Goal: Transaction & Acquisition: Purchase product/service

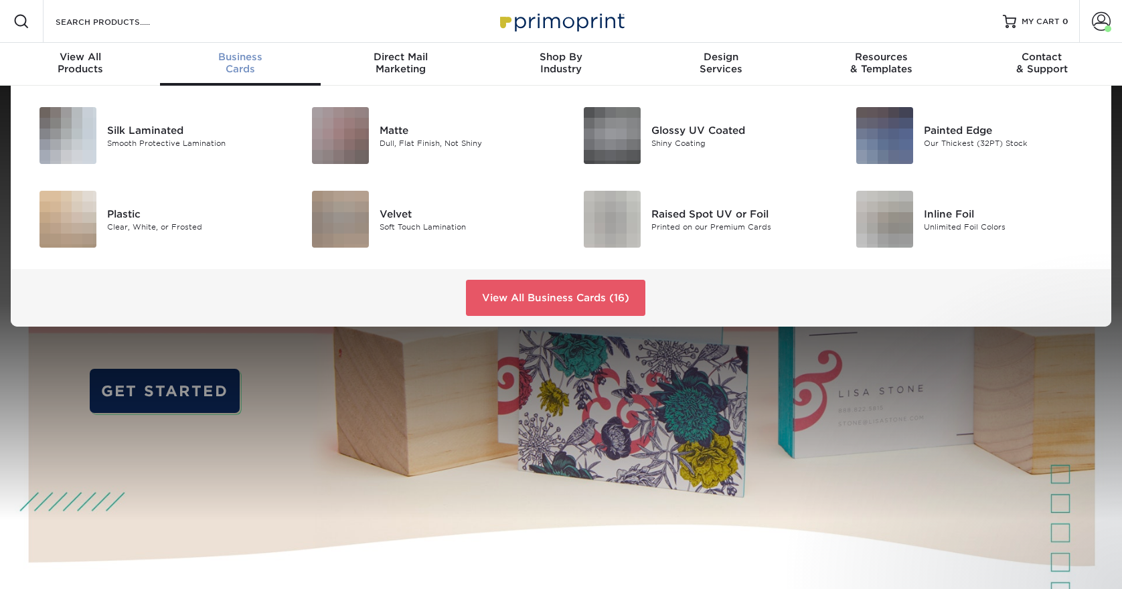
click at [240, 67] on div "Business Cards" at bounding box center [240, 63] width 160 height 24
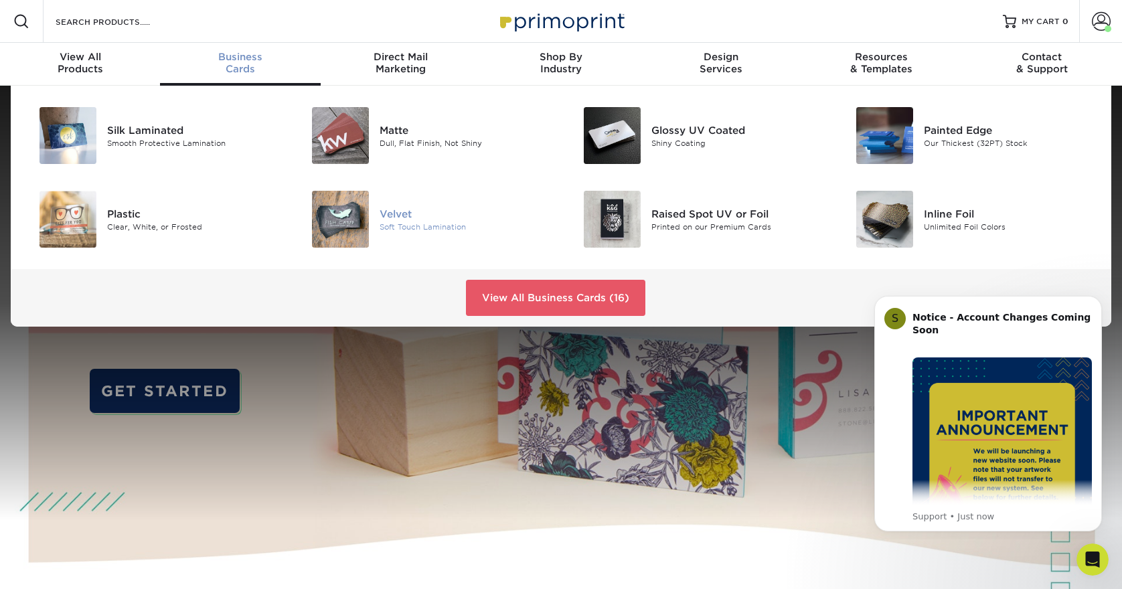
click at [418, 232] on div "Soft Touch Lamination" at bounding box center [464, 226] width 171 height 11
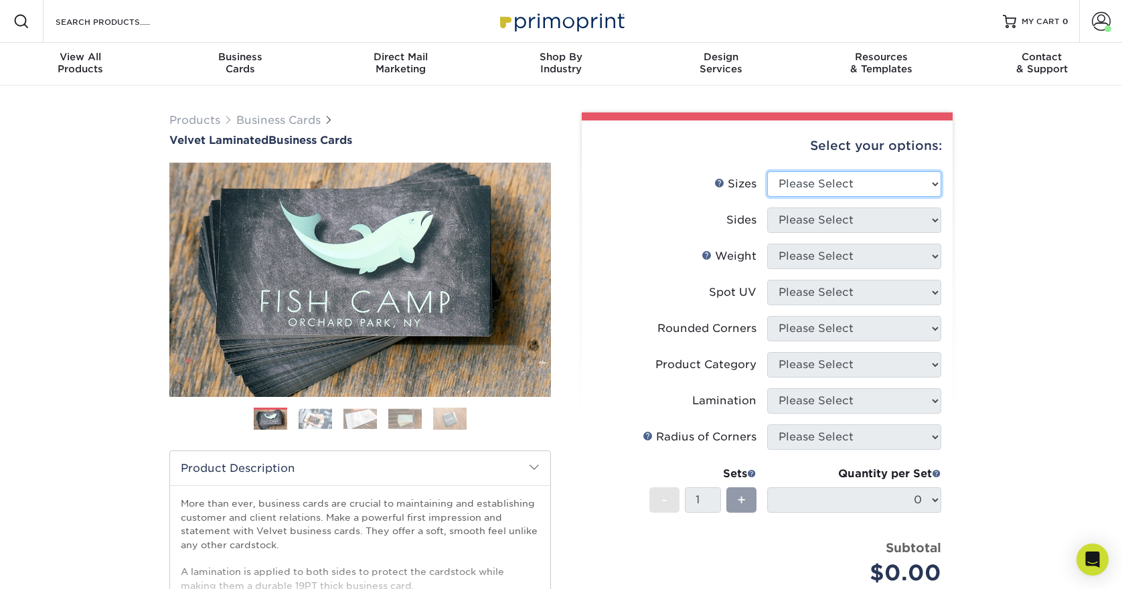
click at [858, 189] on select "Please Select 1.5" x 3.5" - Mini 1.75" x 3.5" - Mini 2" x 2" - Square 2" x 3" -…" at bounding box center [854, 183] width 174 height 25
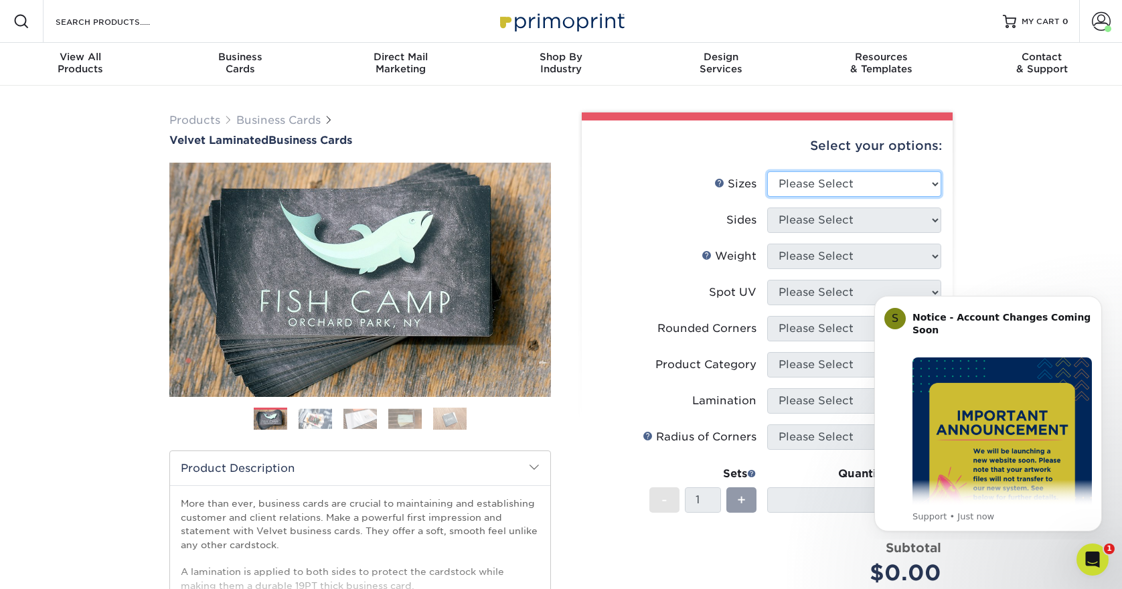
select select "2.00x3.50"
select select "13abbda7-1d64-4f25-8bb2-c179b224825d"
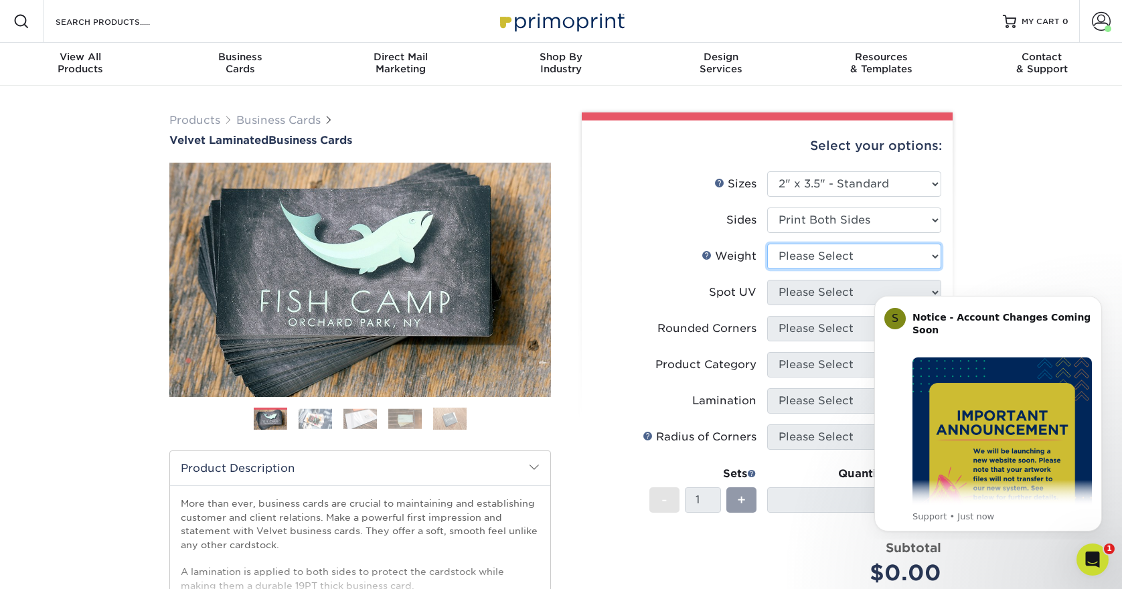
select select "16PT"
select select "0"
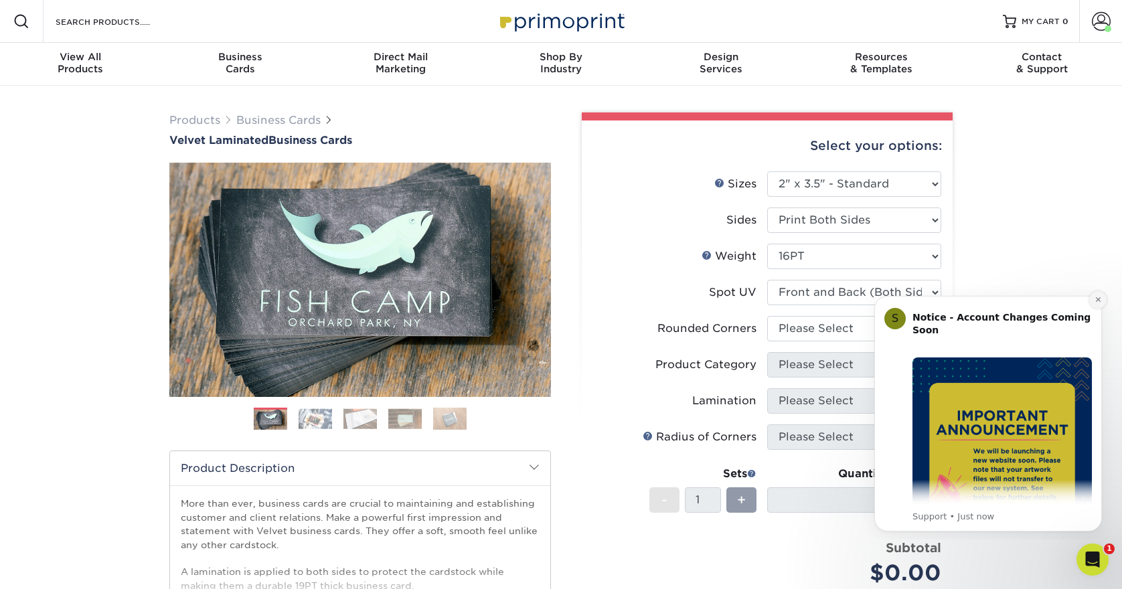
click at [1096, 303] on icon "Dismiss notification" at bounding box center [1097, 299] width 7 height 7
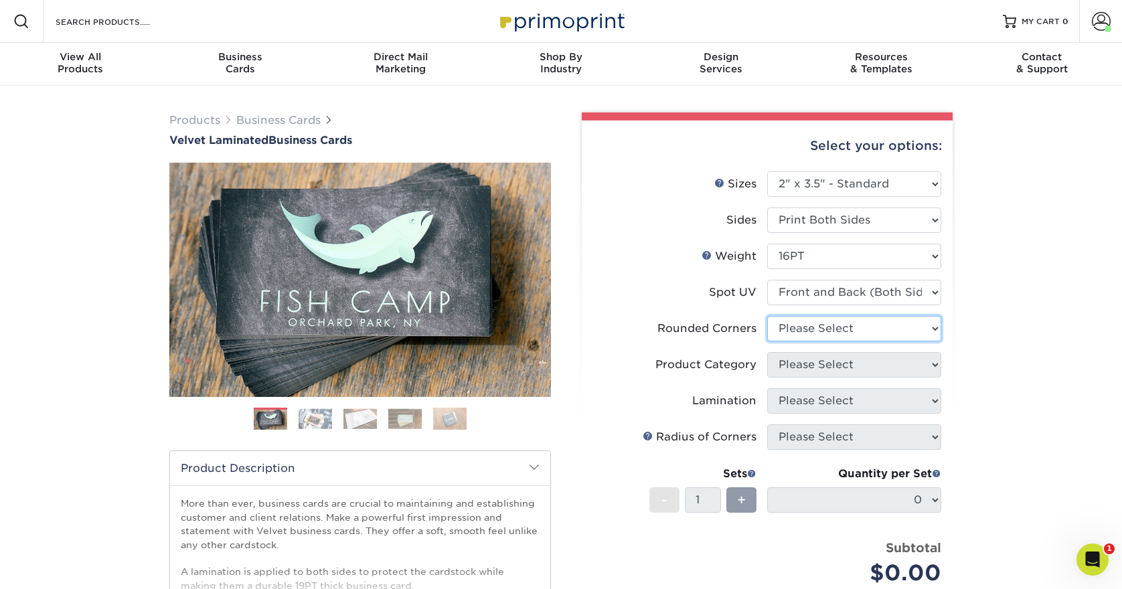
select select "7672df9e-0e0a-464d-8e1f-920c575e4da3"
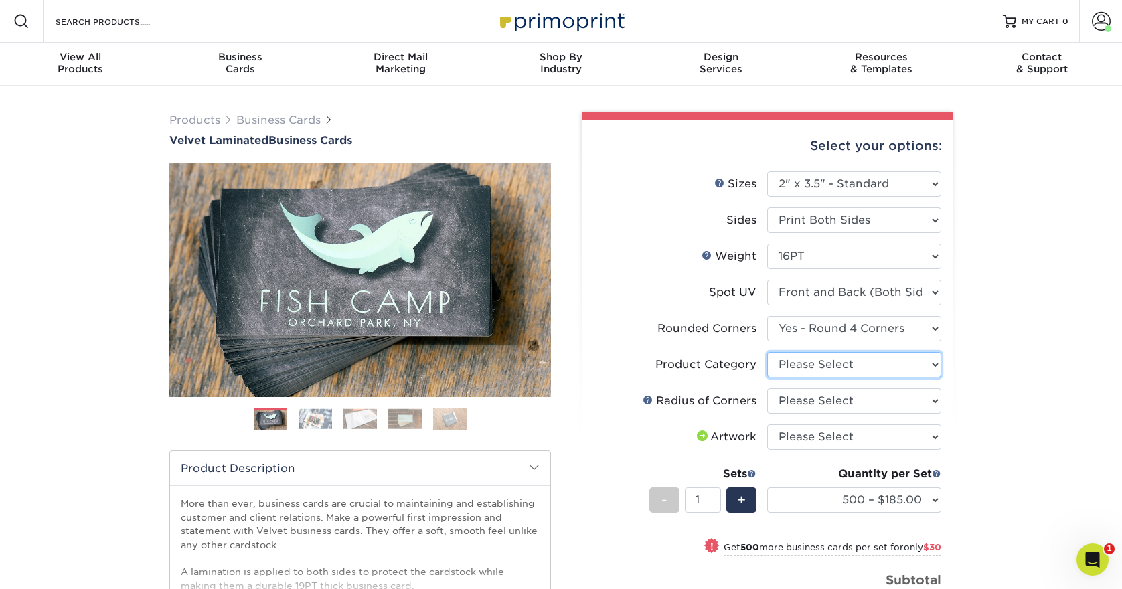
select select "3b5148f1-0588-4f88-a218-97bcfdce65c1"
select select "589680c7-ee9a-431b-9d12-d7aeb1386a97"
select select "upload"
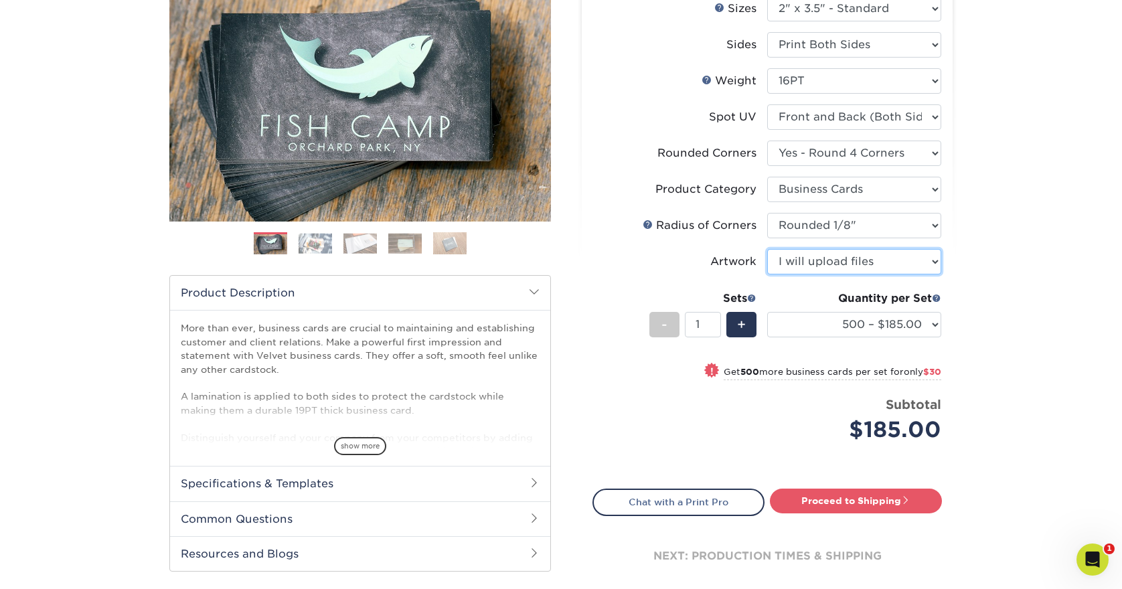
scroll to position [178, 0]
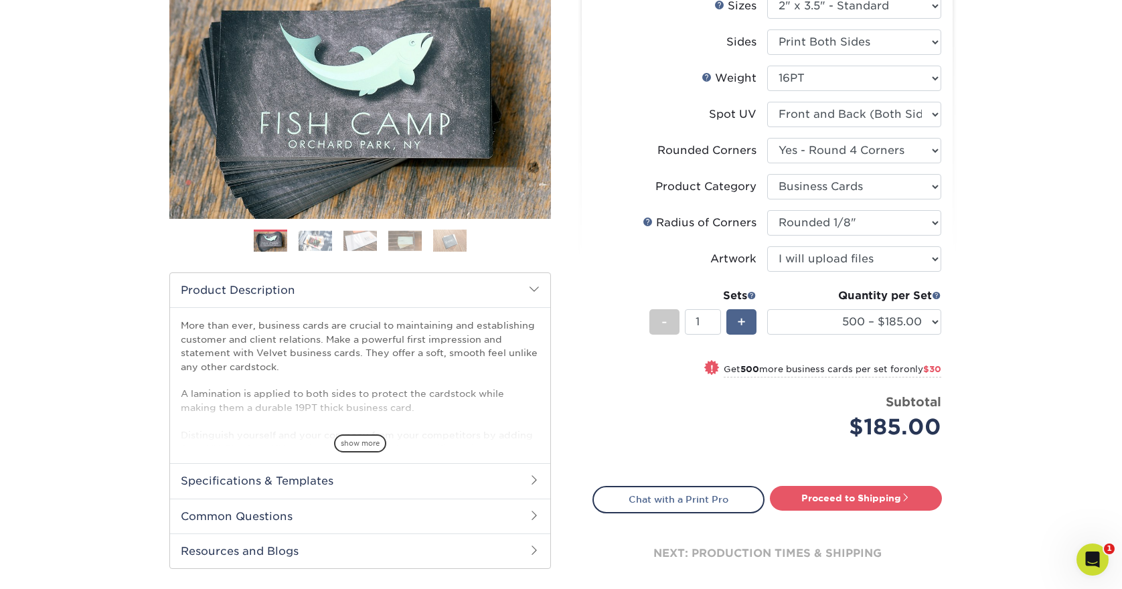
click at [737, 325] on span "+" at bounding box center [741, 322] width 9 height 20
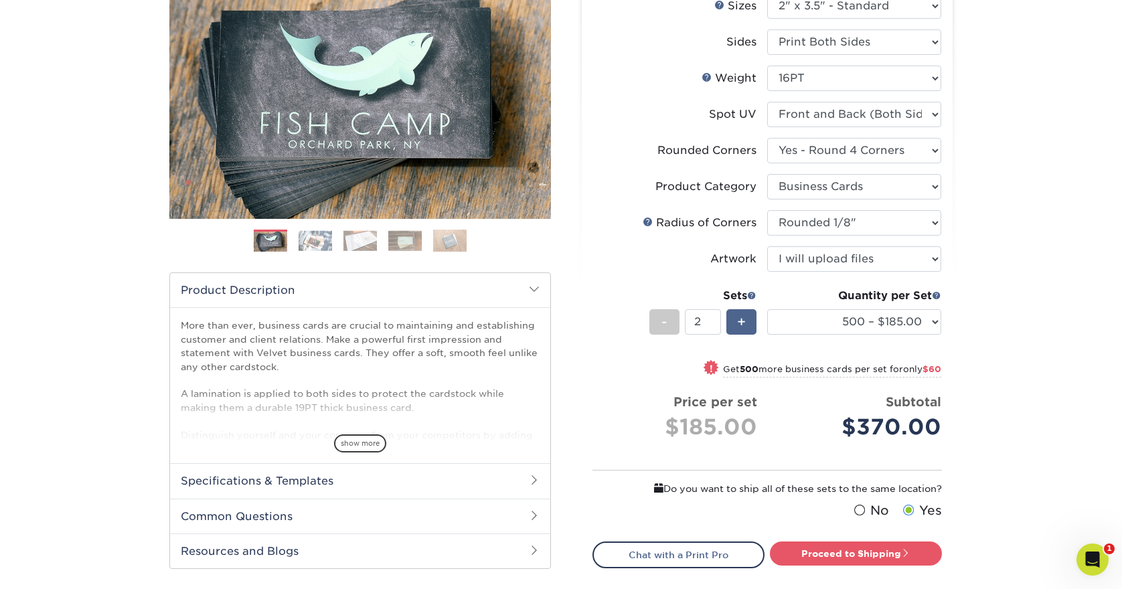
click at [737, 325] on span "+" at bounding box center [741, 322] width 9 height 20
type input "3"
click at [798, 406] on div "Subtotal $555.00" at bounding box center [859, 418] width 164 height 51
click at [757, 460] on form "Sizes Help Sizes Please Select 1.5" x 3.5" - Mini 1.75" x 3.5" - Mini 2" x 2" -…" at bounding box center [766, 259] width 349 height 532
click at [833, 554] on link "Proceed to Shipping" at bounding box center [856, 553] width 172 height 24
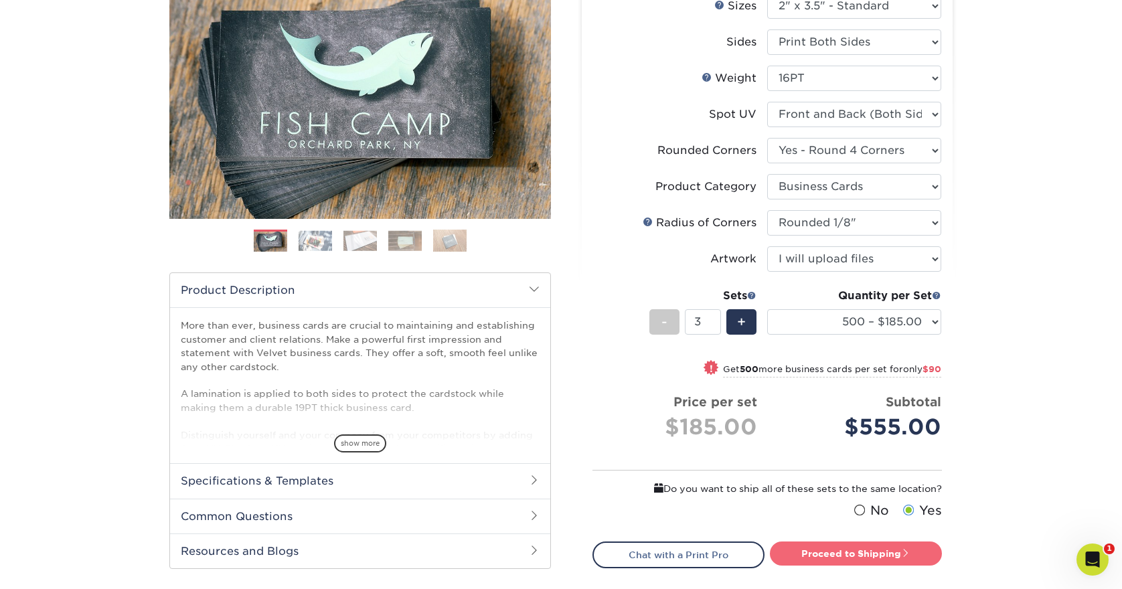
type input "Set 1"
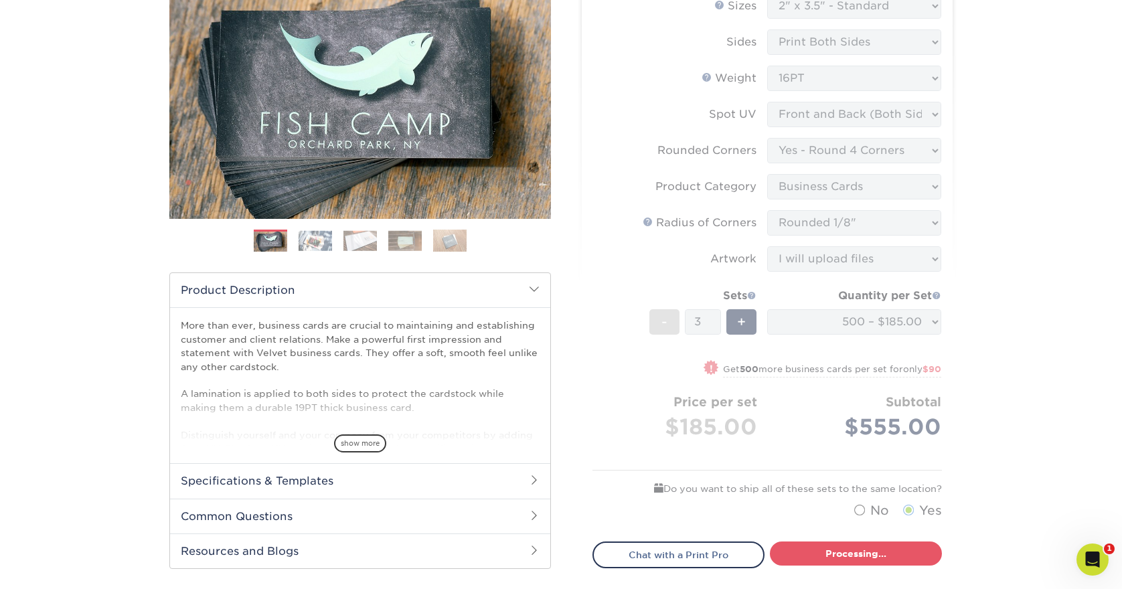
select select "324fe1f0-70d0-4914-adf4-8f61103db615"
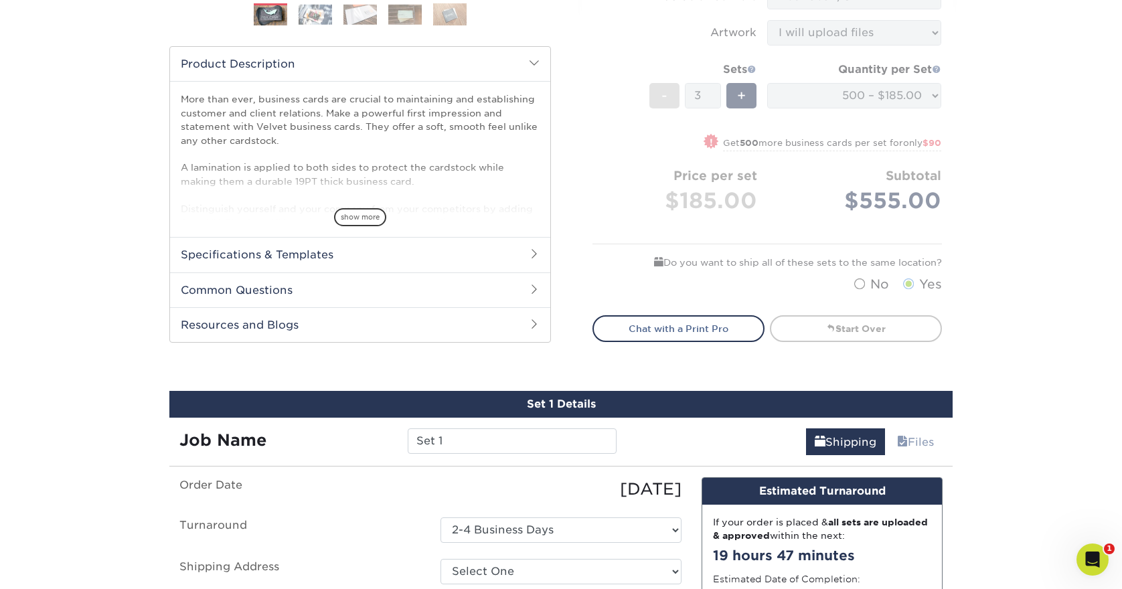
scroll to position [408, 0]
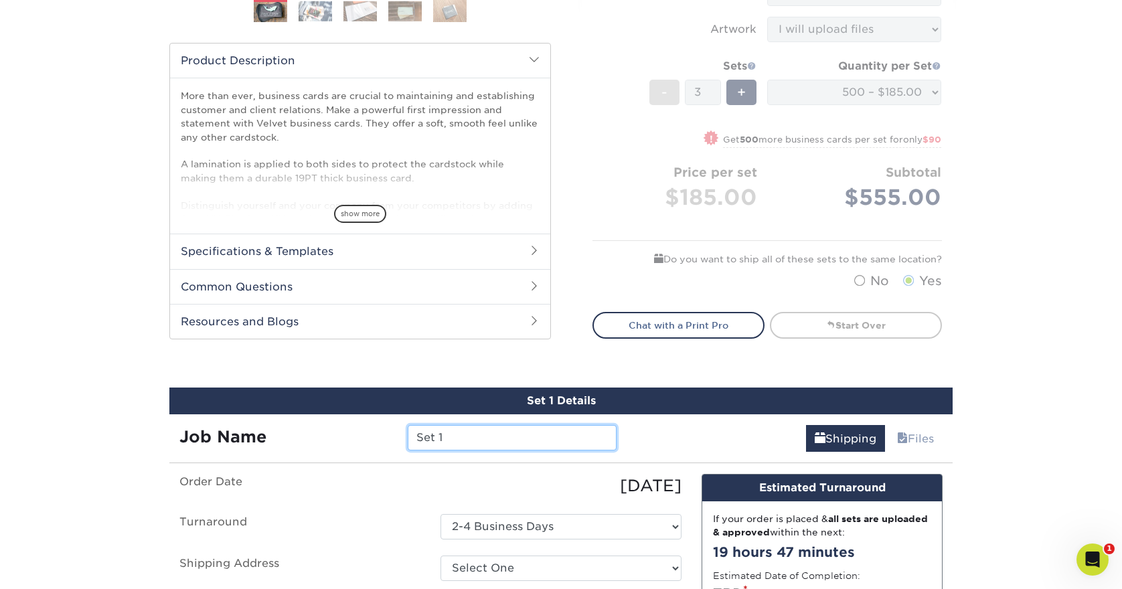
click at [463, 448] on input "Set 1" at bounding box center [512, 437] width 208 height 25
click at [463, 447] on input "Set 1" at bounding box center [512, 437] width 208 height 25
type input "JENNI"
click at [373, 493] on label "Order Date" at bounding box center [299, 486] width 261 height 24
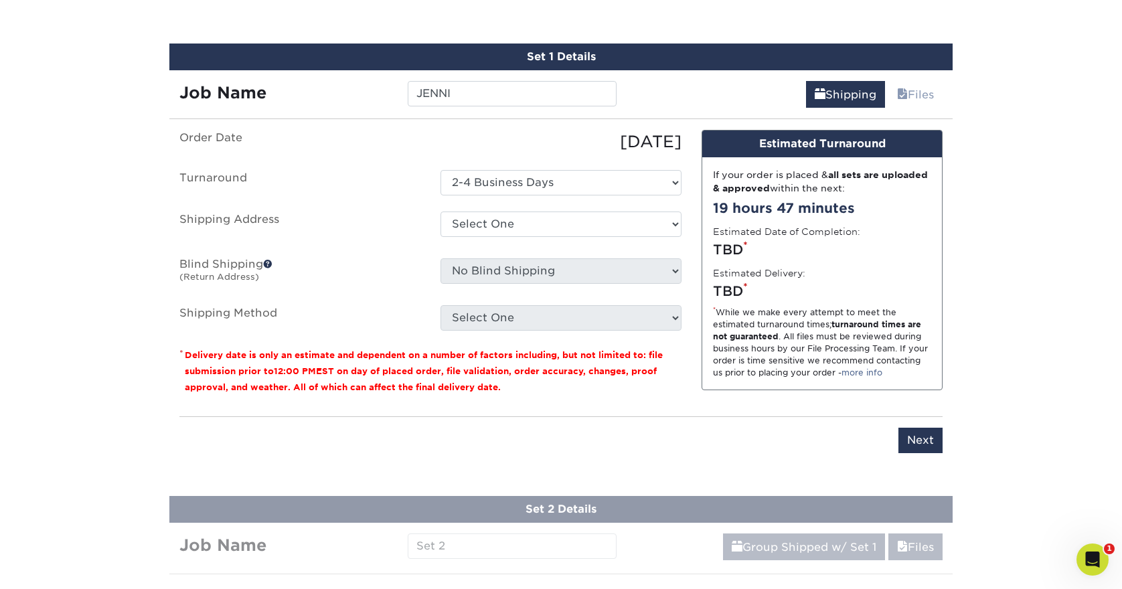
scroll to position [719, 0]
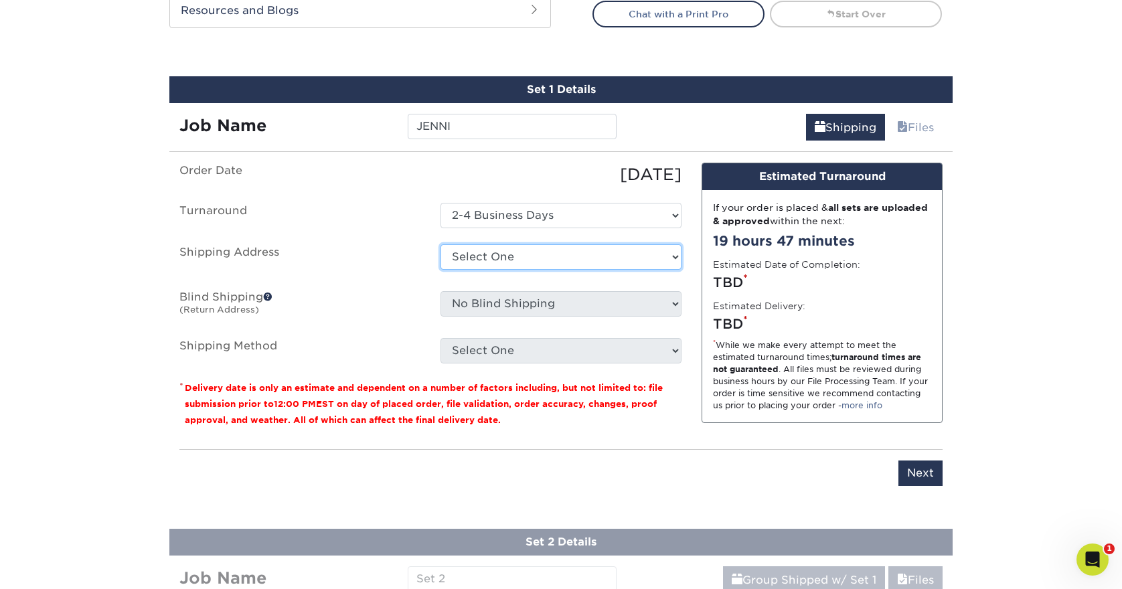
select select "newaddress"
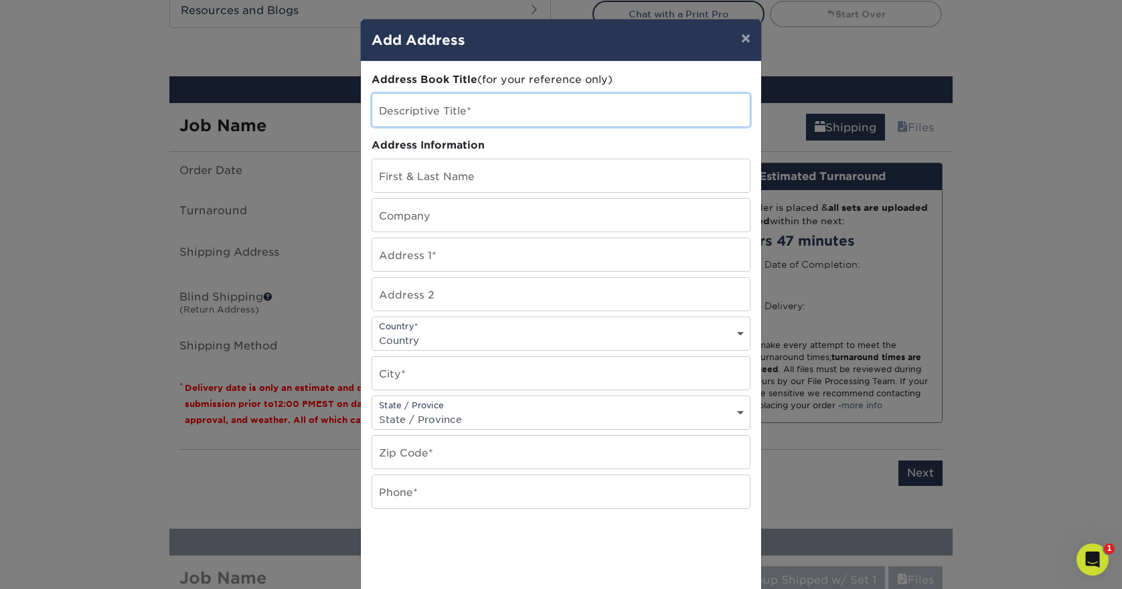
click at [463, 112] on input "text" at bounding box center [560, 110] width 377 height 33
type input "MAGNOLIA"
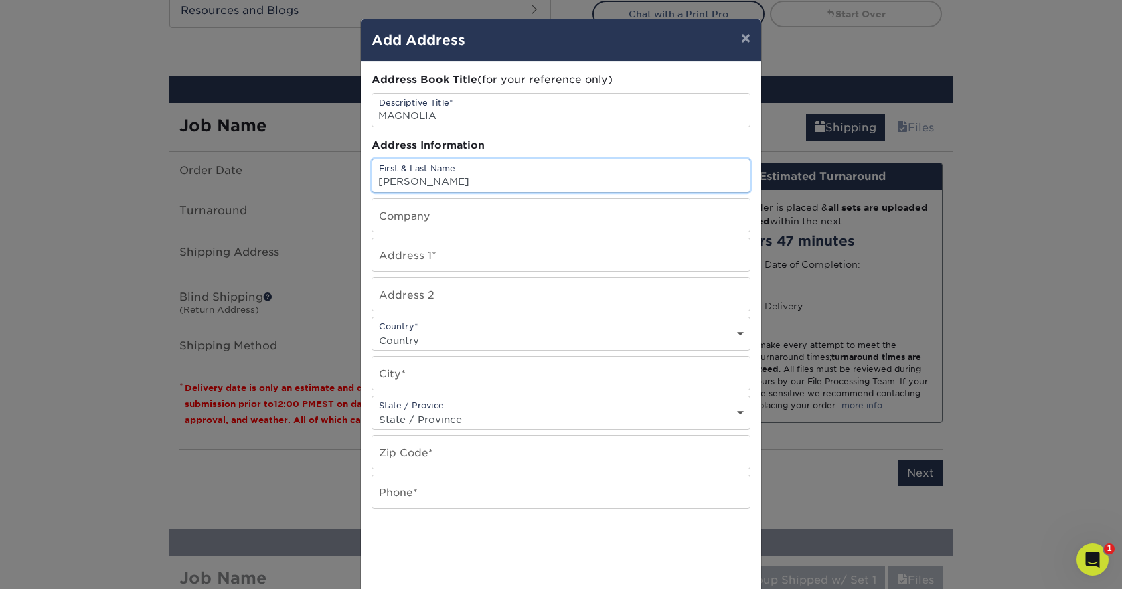
type input "[PERSON_NAME]"
type input "Magnolia Bridal Boutique"
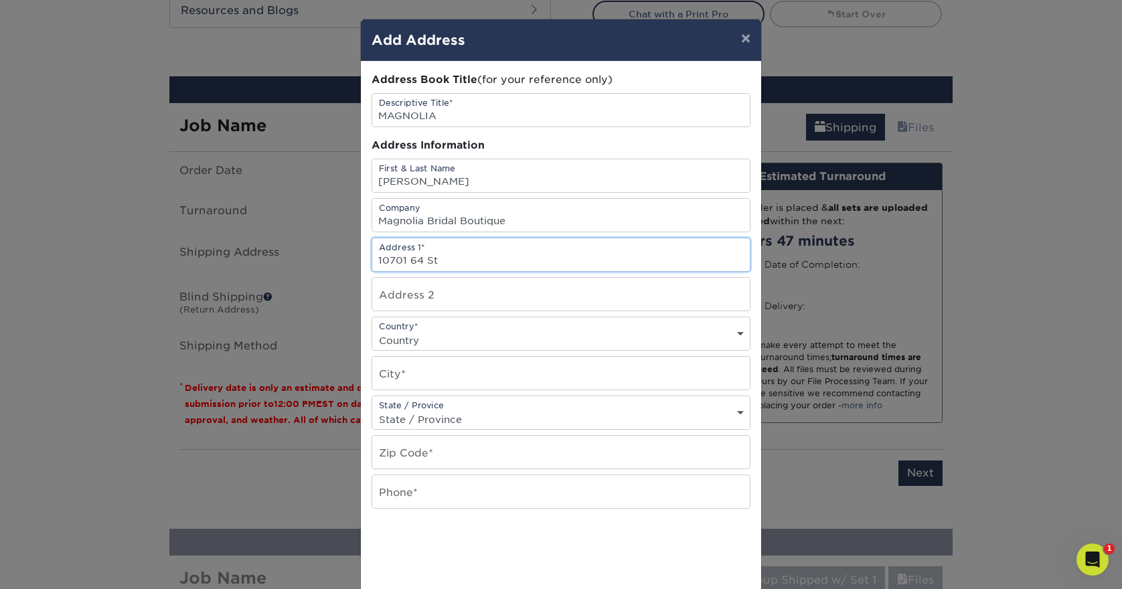
type input "10701 64 St"
type input "kenosha"
select select "WI"
type input "531542"
click at [410, 509] on div "Phone*" at bounding box center [560, 492] width 379 height 34
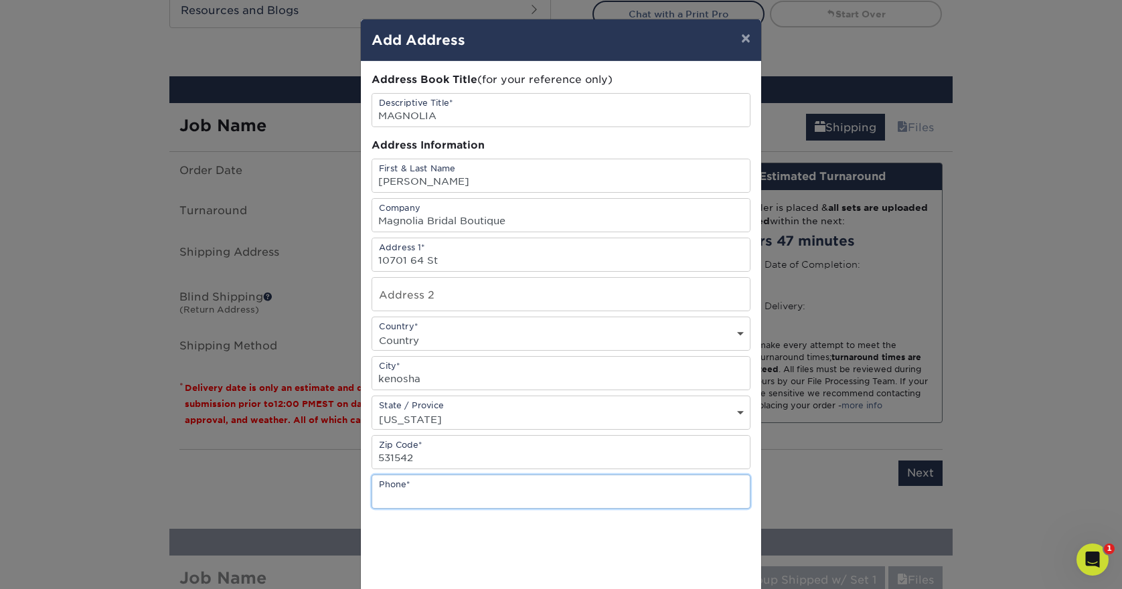
drag, startPoint x: 434, startPoint y: 510, endPoint x: 434, endPoint y: 498, distance: 12.0
type input "2623080190"
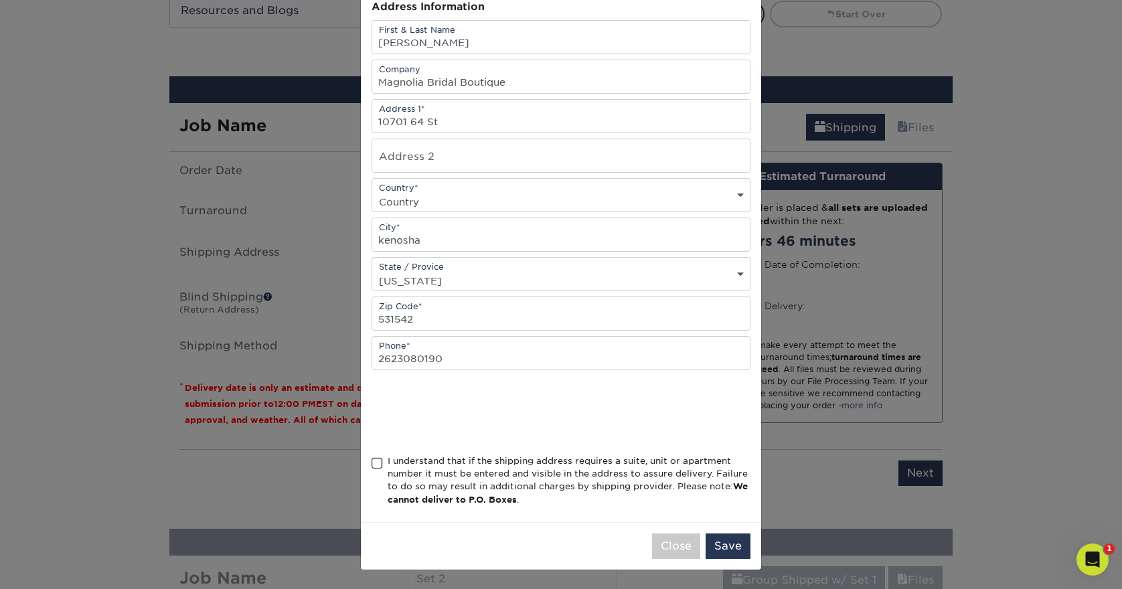
scroll to position [142, 0]
click at [376, 466] on span at bounding box center [376, 463] width 11 height 13
click at [0, 0] on input "I understand that if the shipping address requires a suite, unit or apartment n…" at bounding box center [0, 0] width 0 height 0
click at [742, 545] on button "Save" at bounding box center [727, 545] width 45 height 25
select select "US"
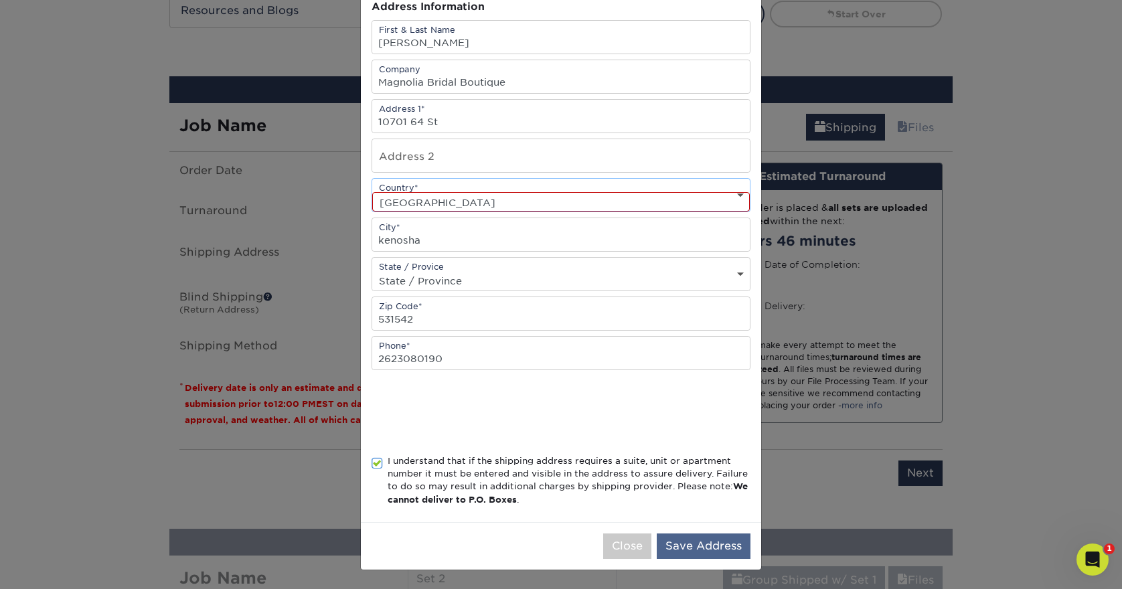
click at [699, 536] on button "Save Address" at bounding box center [704, 545] width 94 height 25
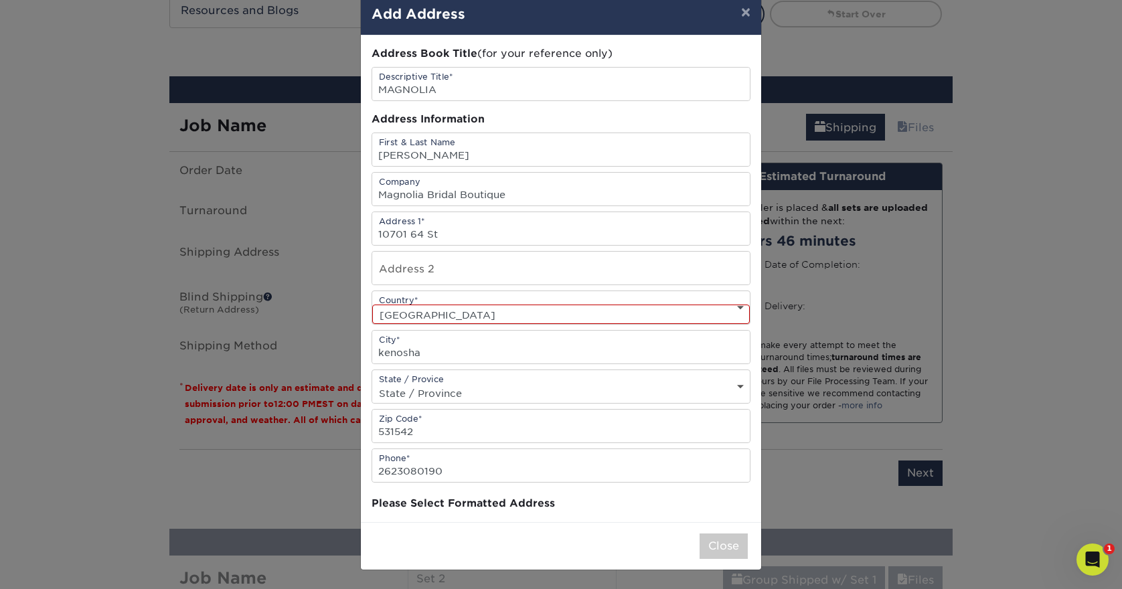
scroll to position [0, 0]
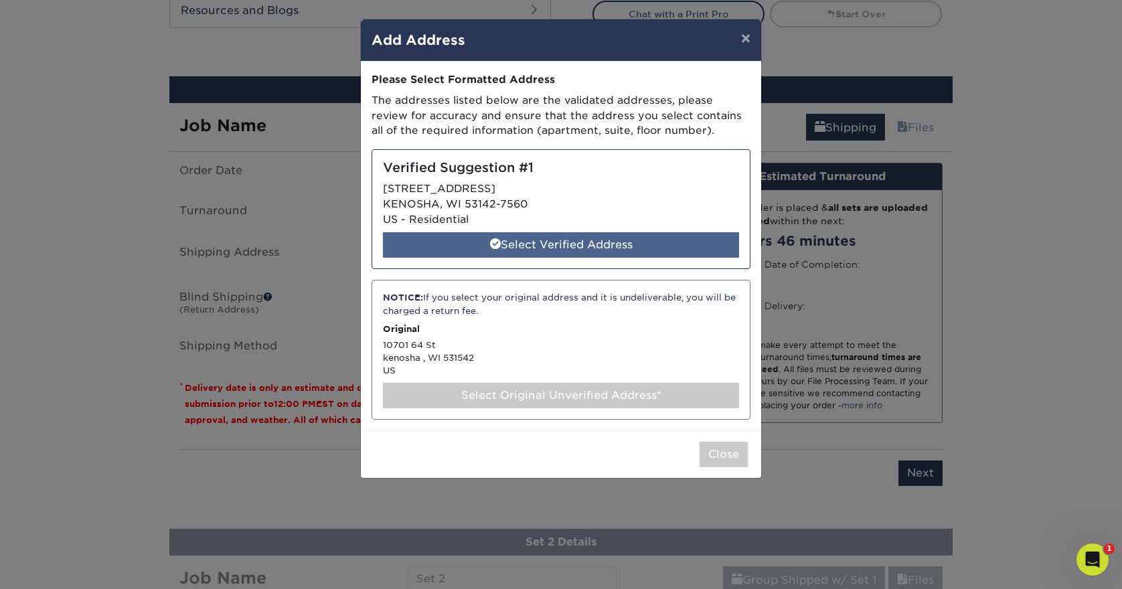
click at [573, 248] on div "Select Verified Address" at bounding box center [561, 244] width 356 height 25
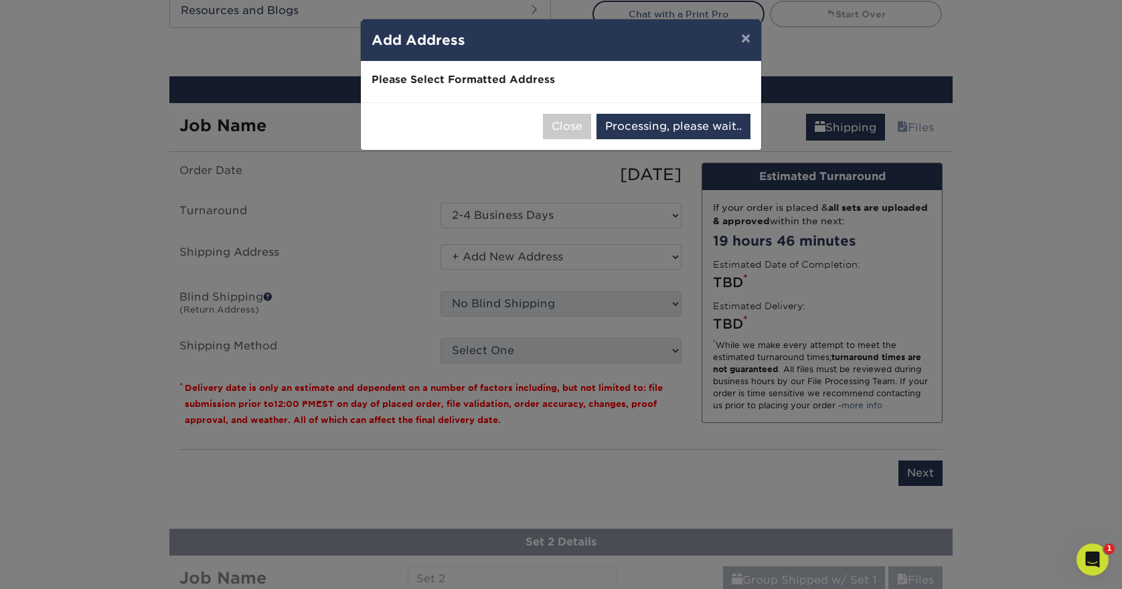
select select "285661"
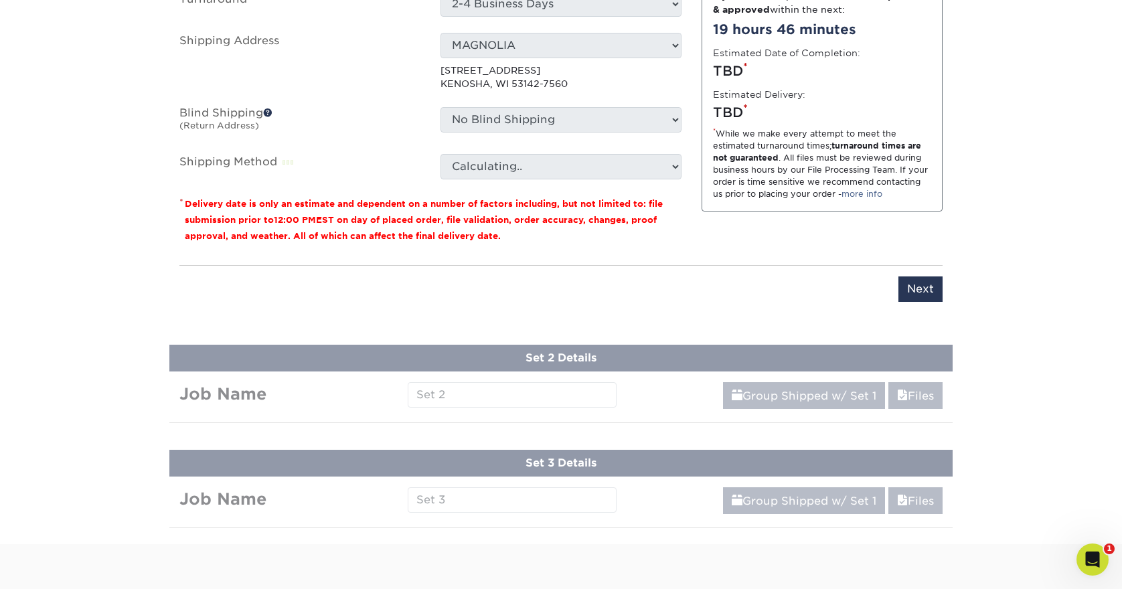
scroll to position [932, 0]
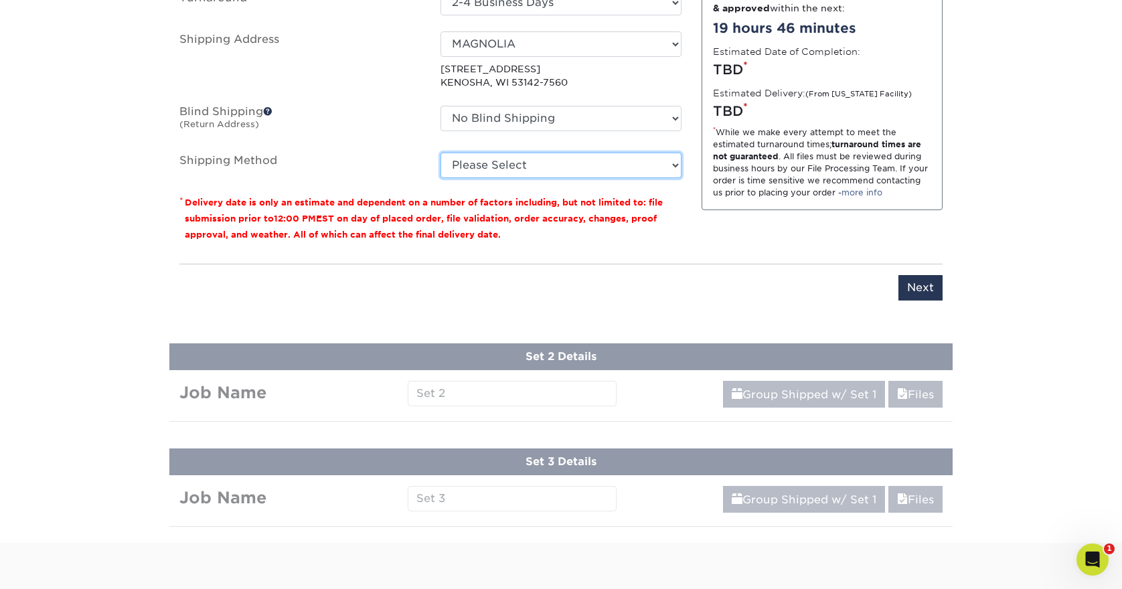
select select "03"
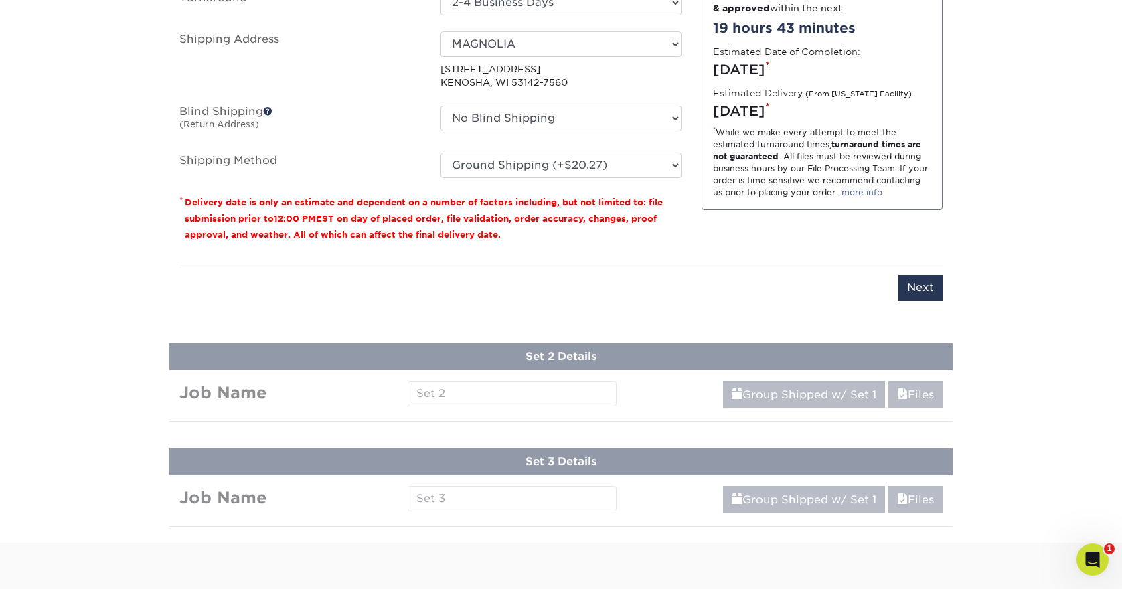
select select "newaddress"
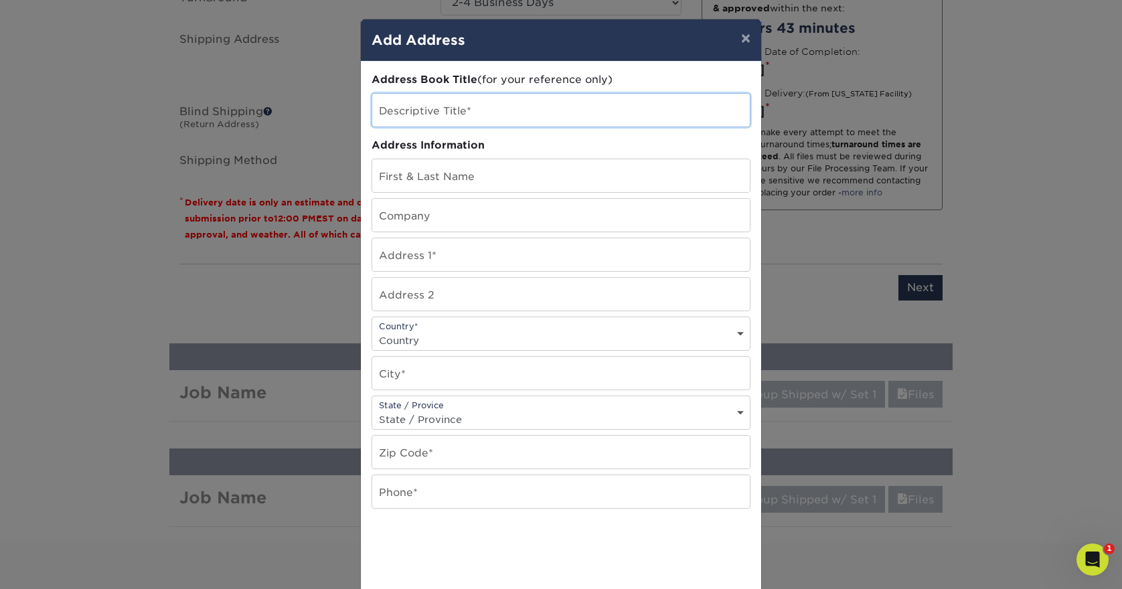
click at [466, 111] on input "text" at bounding box center [560, 110] width 377 height 33
type input "Magnolia"
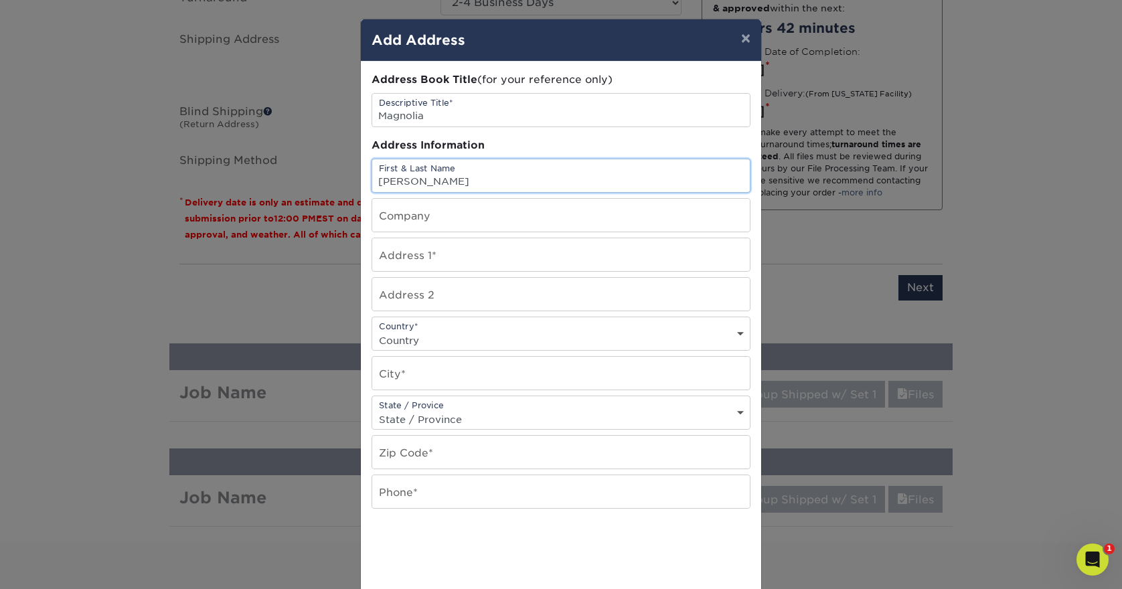
type input "[PERSON_NAME]"
type input "Magnolia Bridal Boutique"
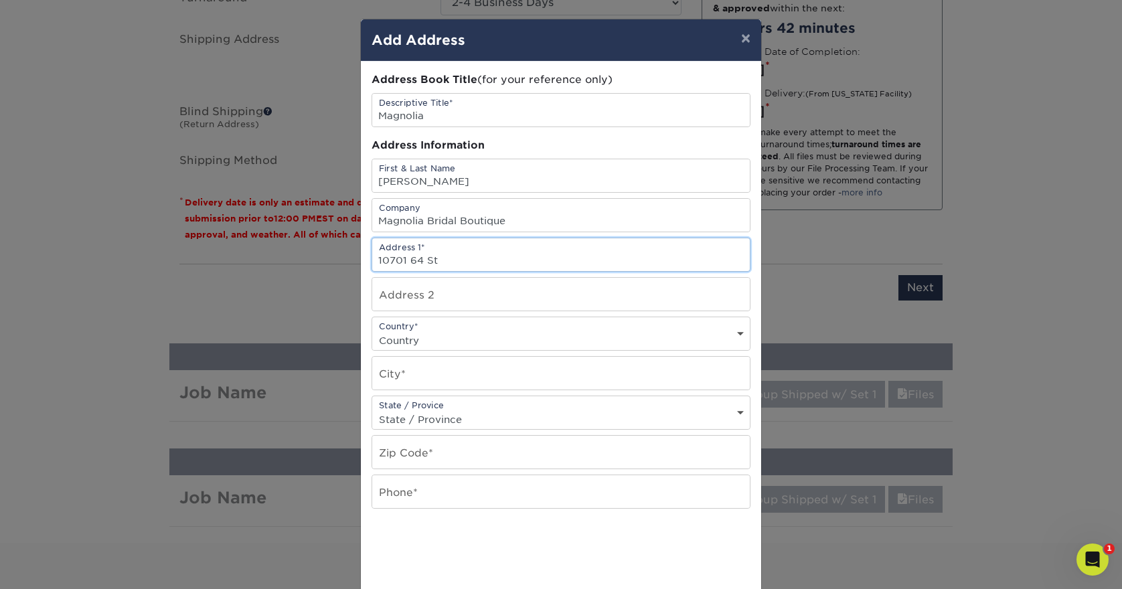
type input "10701 64 St"
select select "US"
type input "Kenosha"
select select "WI"
type input "53142"
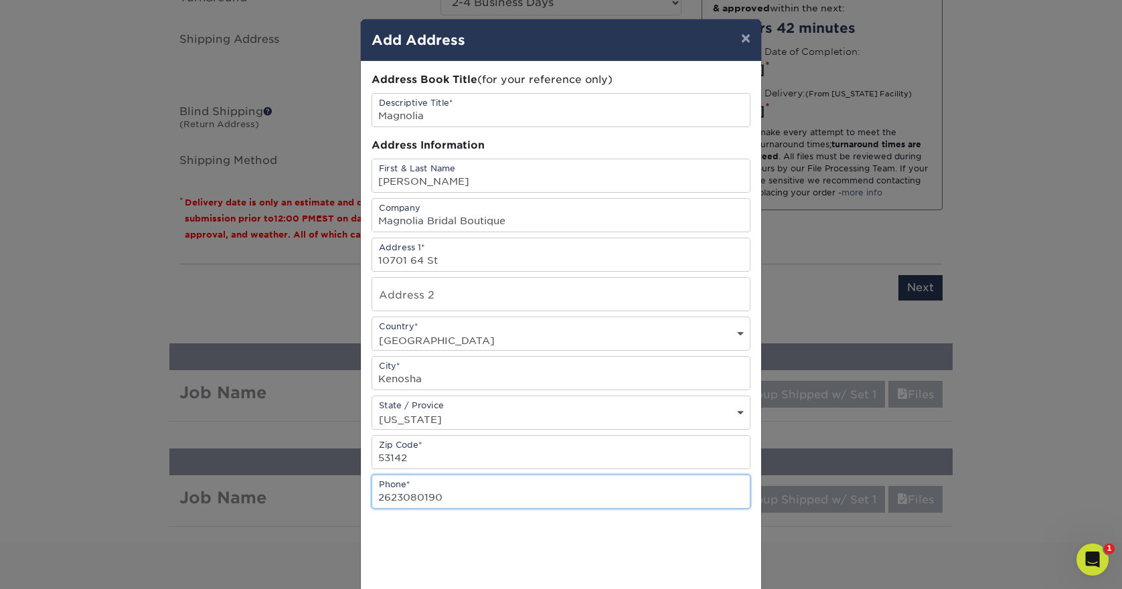
type input "2623080190"
click at [693, 525] on div "Address Book Title (for your reference only) Descriptive Title* Magnolia Addres…" at bounding box center [560, 361] width 379 height 578
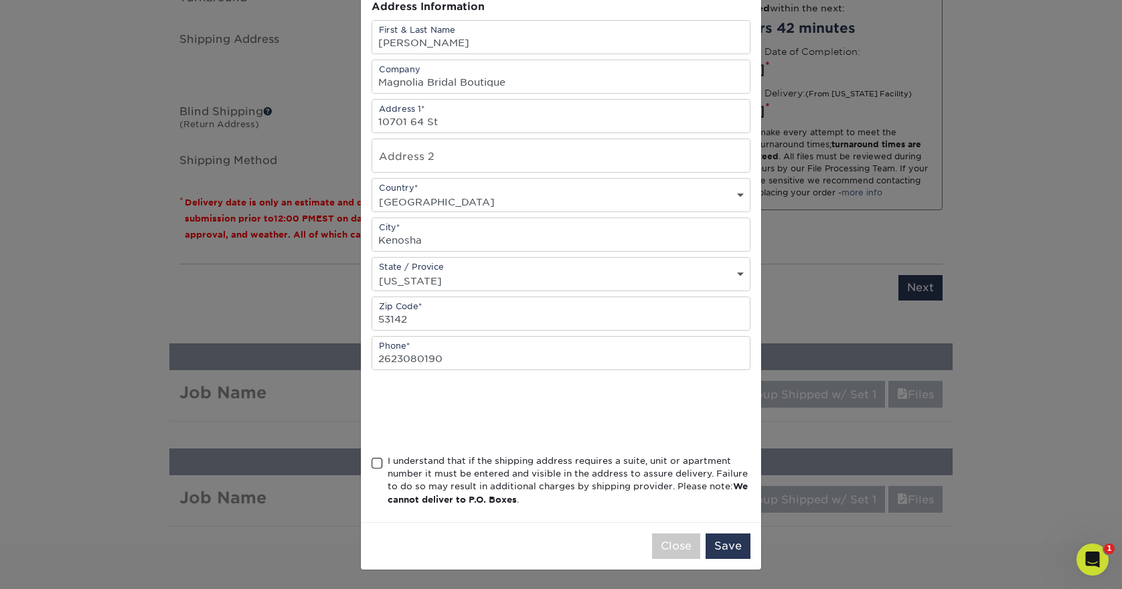
scroll to position [142, 0]
click at [373, 462] on span at bounding box center [376, 463] width 11 height 13
click at [0, 0] on input "I understand that if the shipping address requires a suite, unit or apartment n…" at bounding box center [0, 0] width 0 height 0
click at [733, 537] on button "Save" at bounding box center [727, 545] width 45 height 25
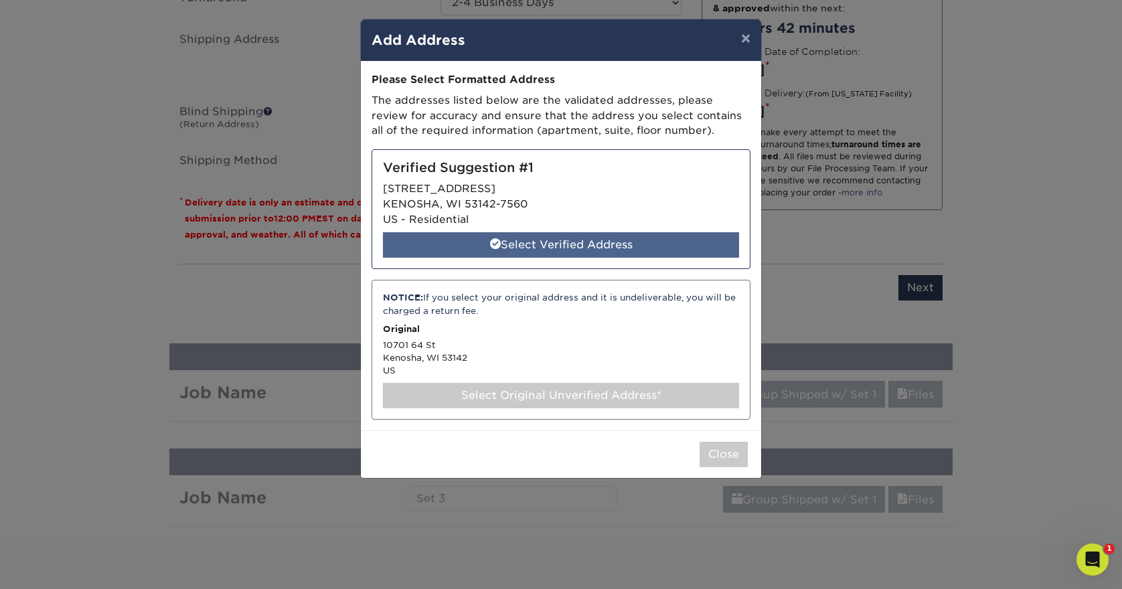
click at [505, 244] on div "Select Verified Address" at bounding box center [561, 244] width 356 height 25
select select "285662"
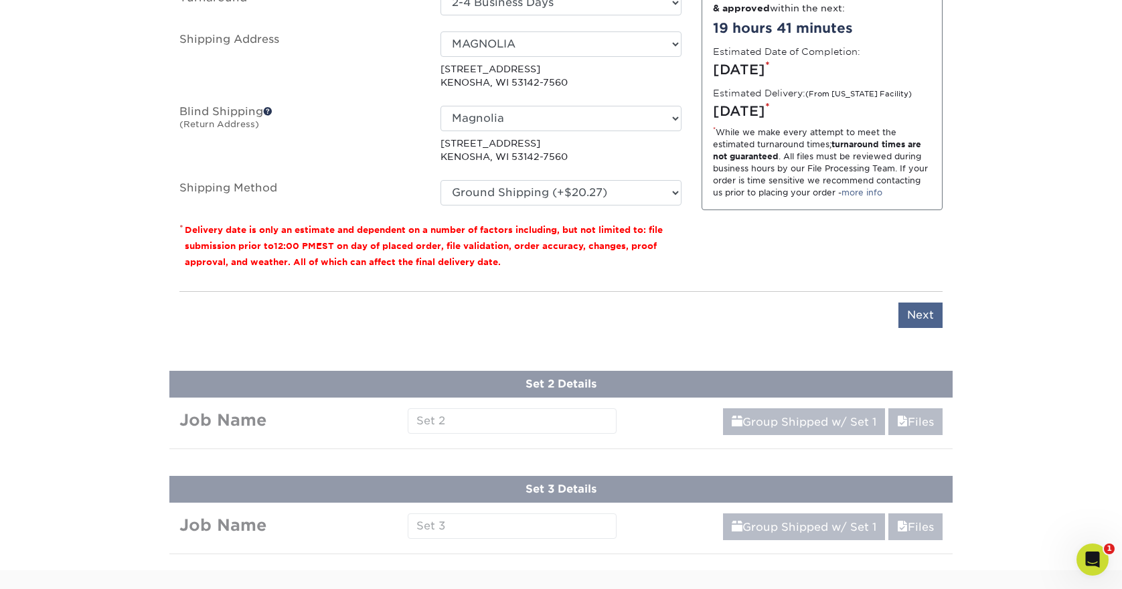
click at [915, 314] on input "Next" at bounding box center [920, 315] width 44 height 25
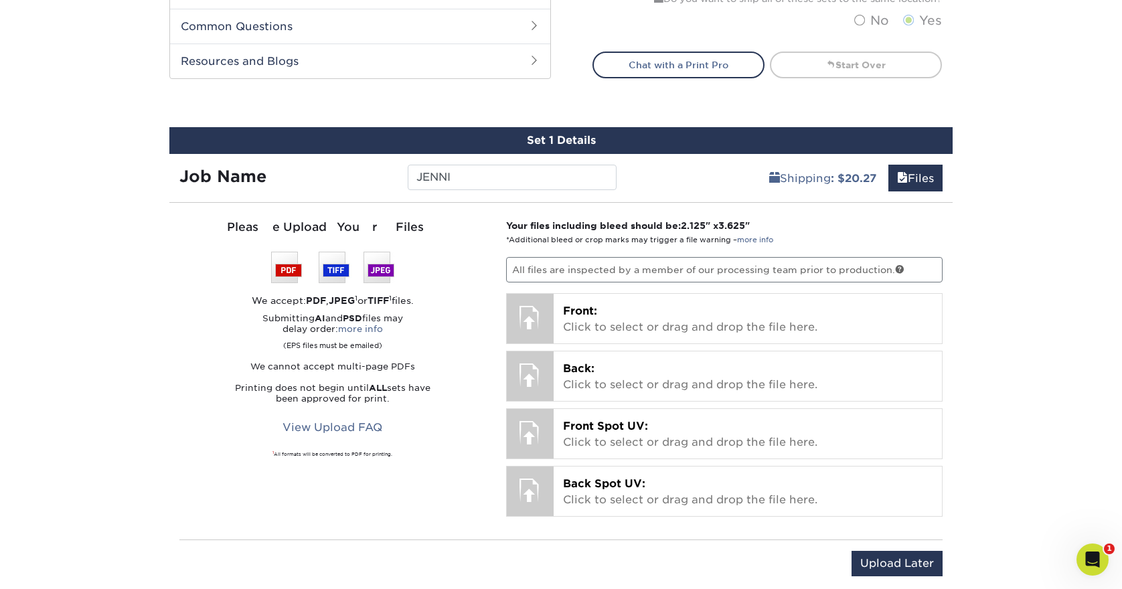
scroll to position [667, 0]
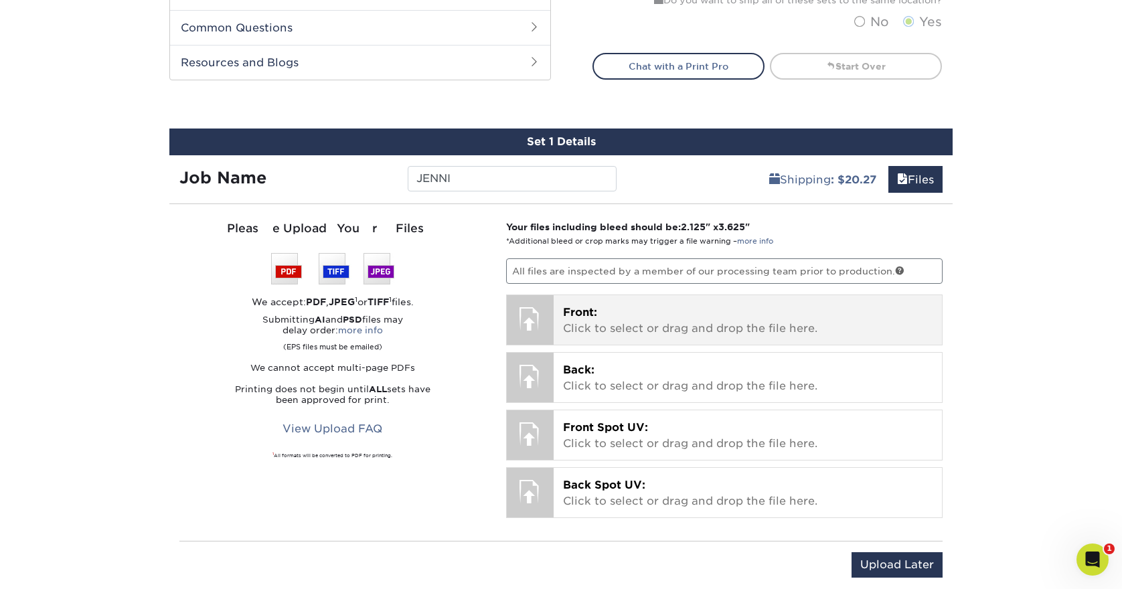
click at [621, 329] on p "Front: Click to select or drag and drop the file here." at bounding box center [748, 321] width 370 height 32
